Goal: Use online tool/utility

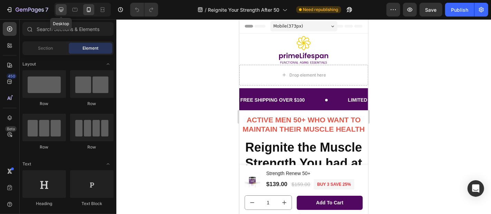
click at [62, 8] on icon at bounding box center [61, 9] width 7 height 7
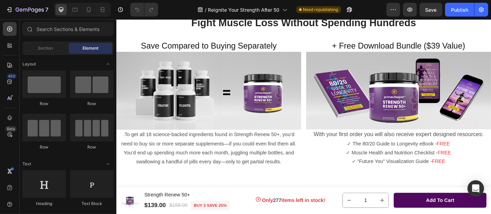
scroll to position [1961, 0]
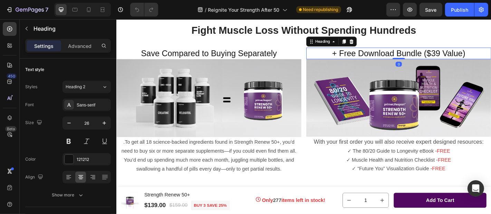
click at [360, 58] on span "+ Free Download Bundle ($39 Value)" at bounding box center [427, 56] width 147 height 10
click at [360, 57] on span "+ Free Download Bundle ($39 Value)" at bounding box center [427, 56] width 147 height 10
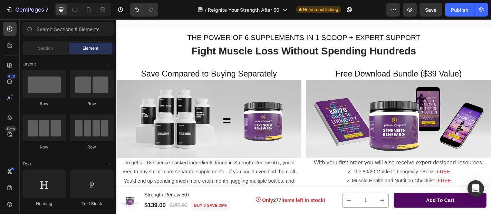
scroll to position [1952, 0]
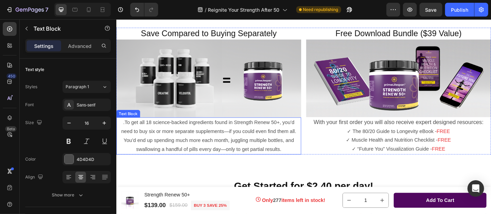
click at [238, 153] on p ".To get all 18 science-backed ingredients found in Strength Renew 50+, you’d ne…" at bounding box center [218, 148] width 203 height 40
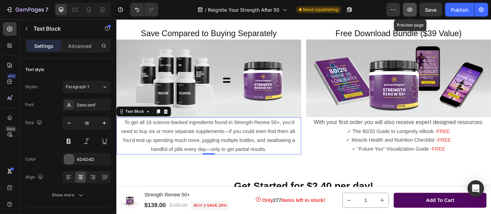
click at [410, 8] on icon "button" at bounding box center [409, 10] width 5 height 4
